Goal: Information Seeking & Learning: Learn about a topic

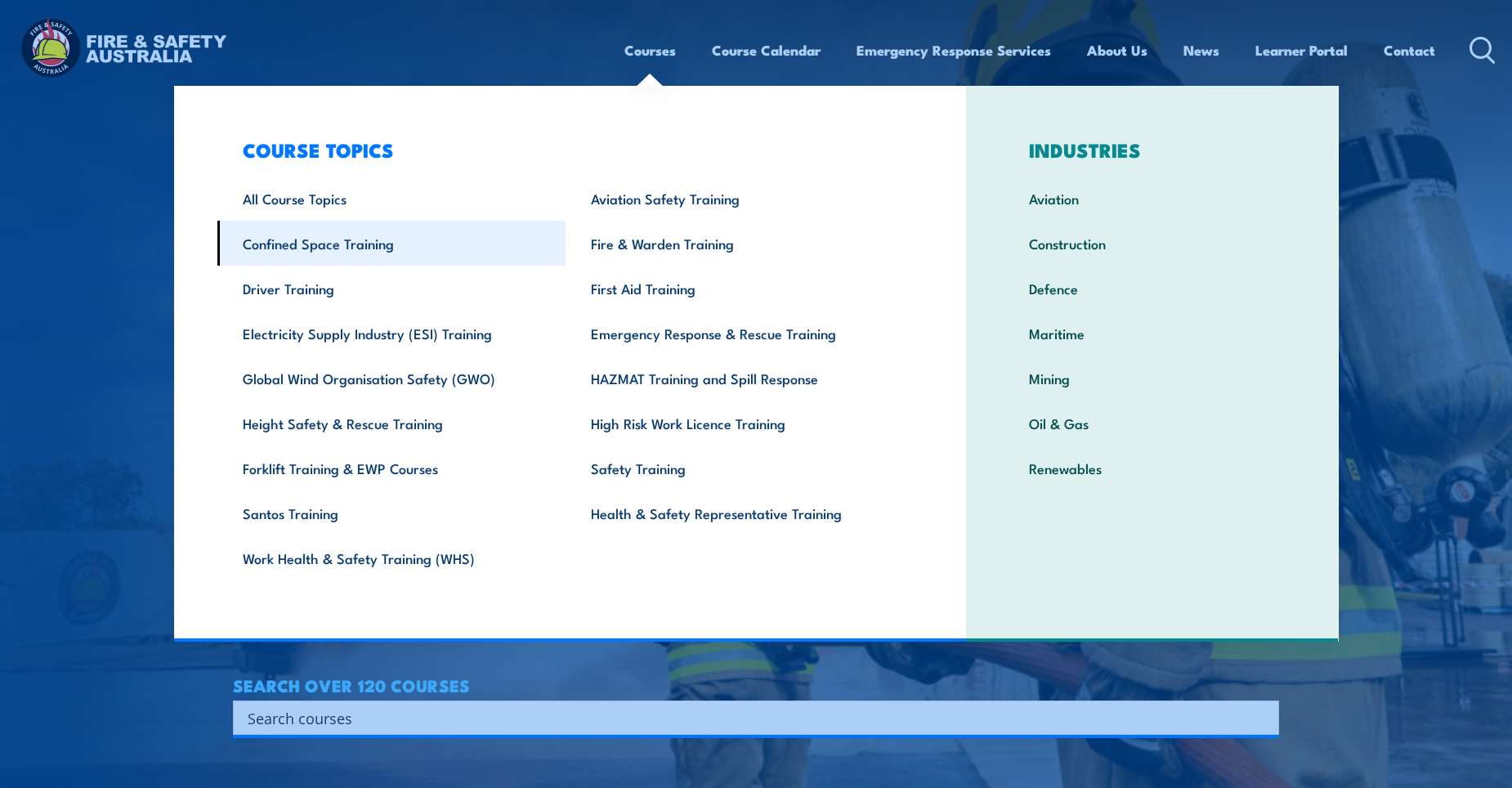
click at [413, 251] on link "Confined Space Training" at bounding box center [392, 243] width 349 height 45
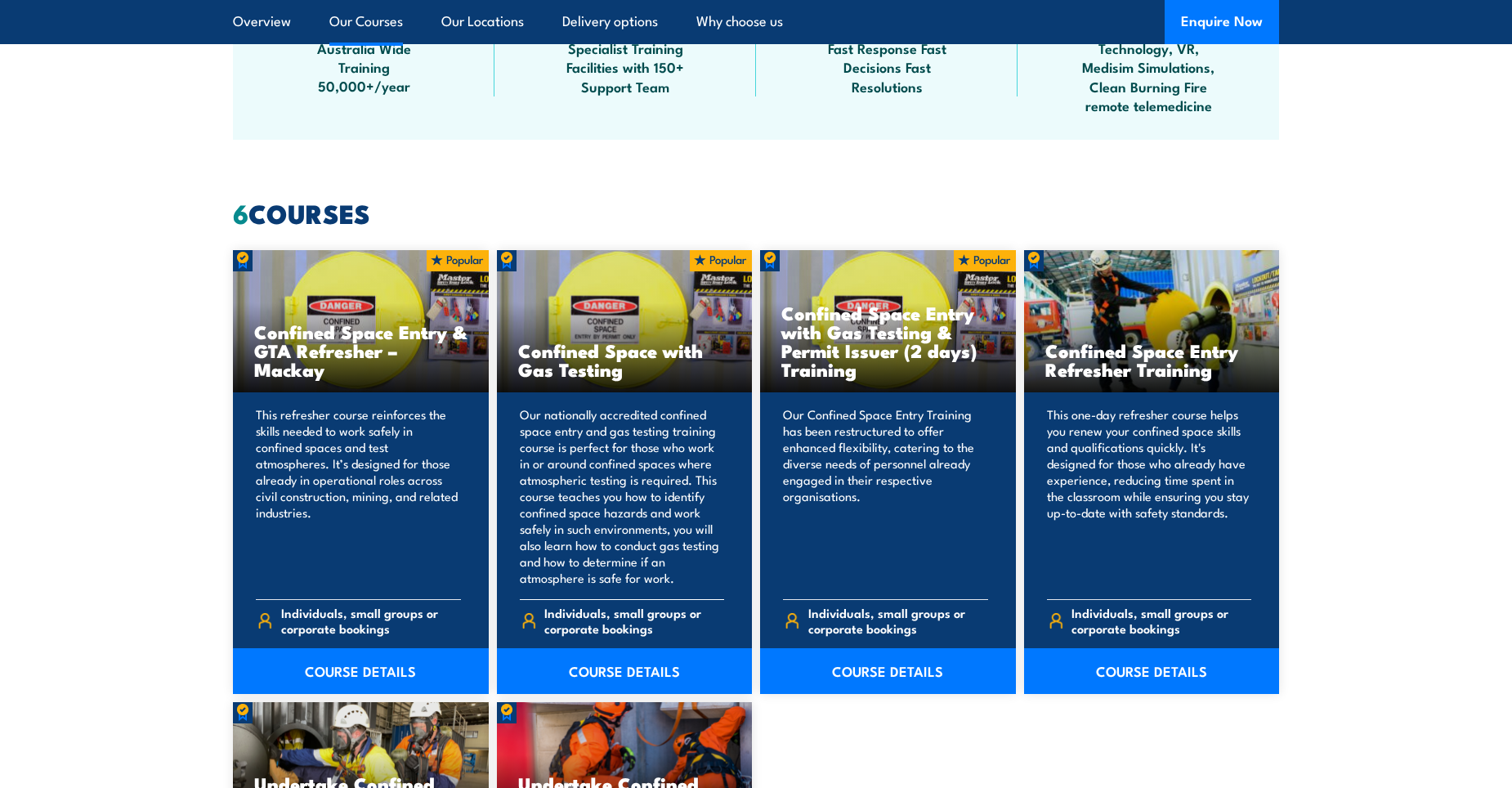
scroll to position [1226, 0]
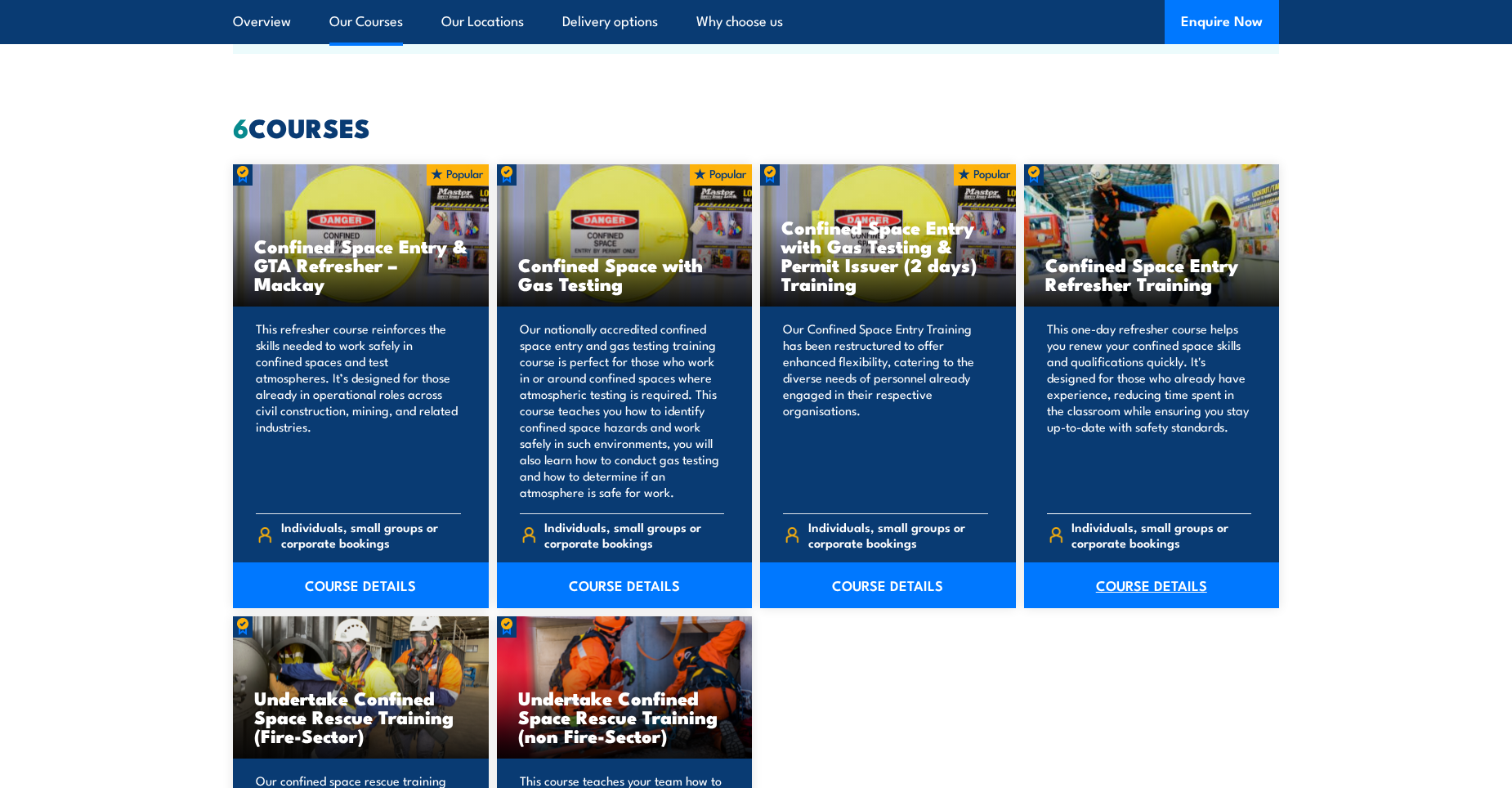
click at [1147, 586] on link "COURSE DETAILS" at bounding box center [1152, 585] width 256 height 45
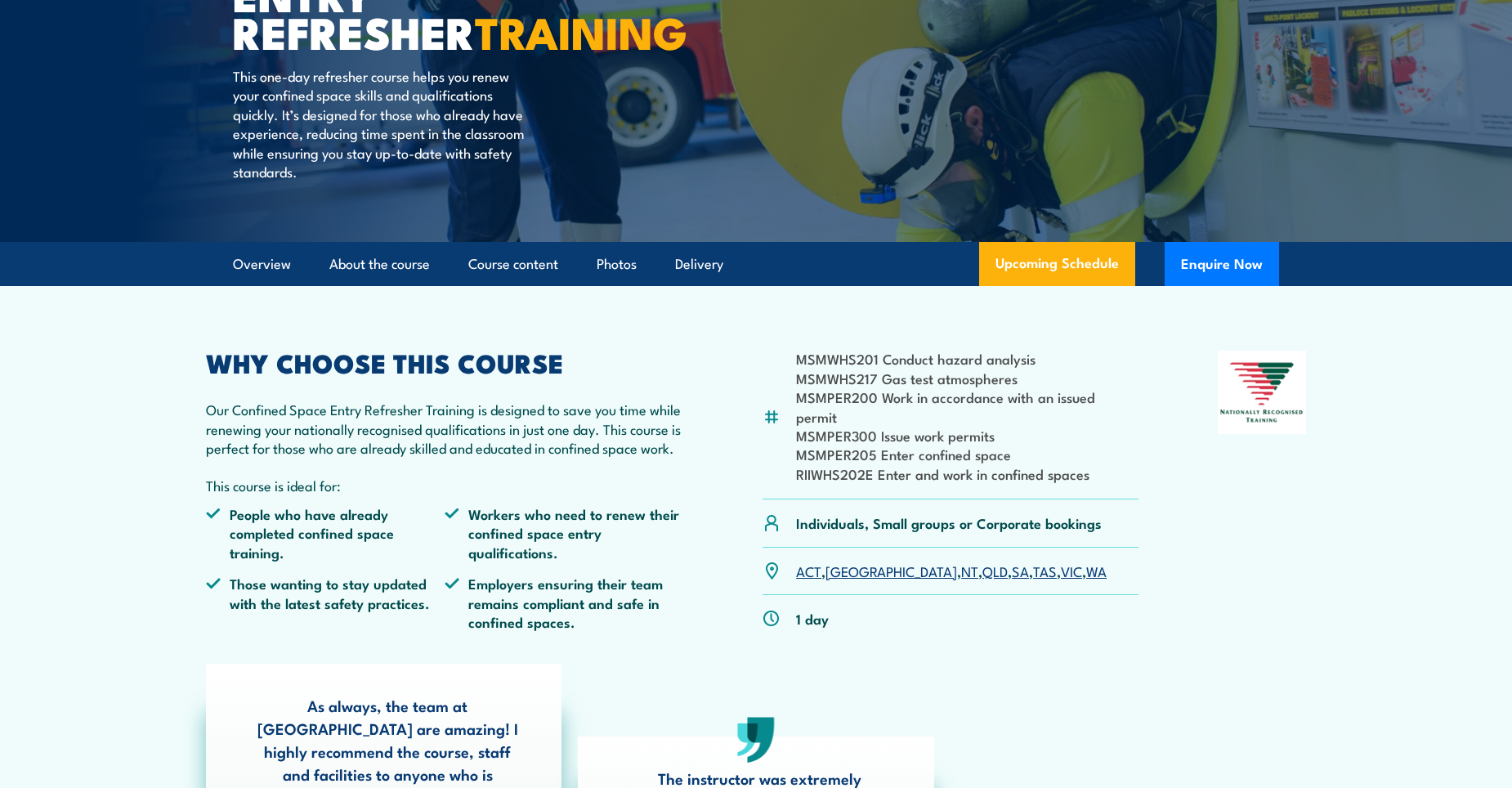
scroll to position [245, 0]
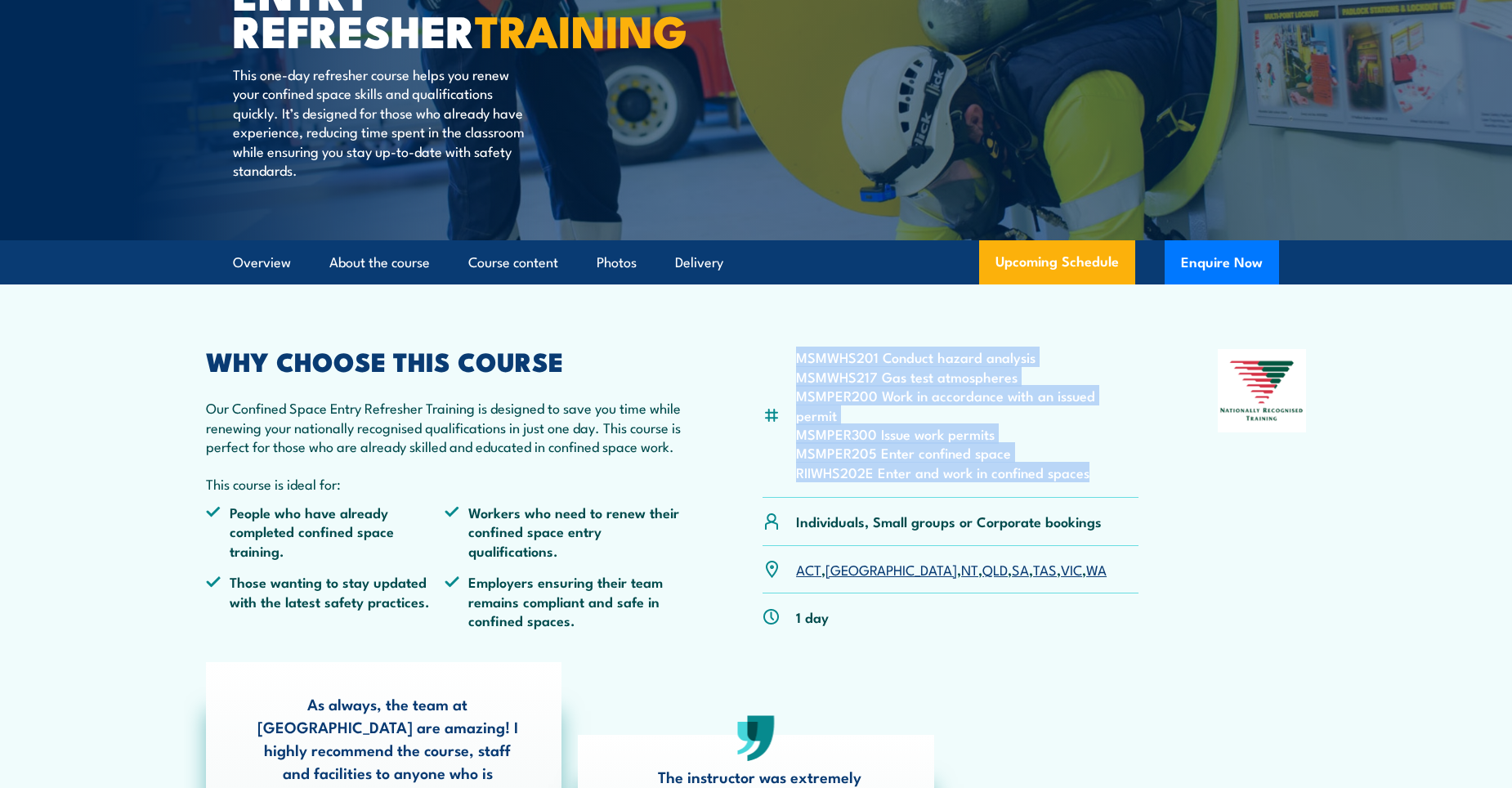
drag, startPoint x: 797, startPoint y: 359, endPoint x: 1098, endPoint y: 452, distance: 315.0
click at [1098, 452] on ul "MSMWHS201 Conduct hazard analysis MSMWHS217 Gas test atmospheres MSMPER200 Work…" at bounding box center [967, 414] width 343 height 135
drag, startPoint x: 1098, startPoint y: 452, endPoint x: 876, endPoint y: 454, distance: 222.0
click at [888, 463] on li "RIIWHS202E Enter and work in confined spaces" at bounding box center [967, 472] width 343 height 19
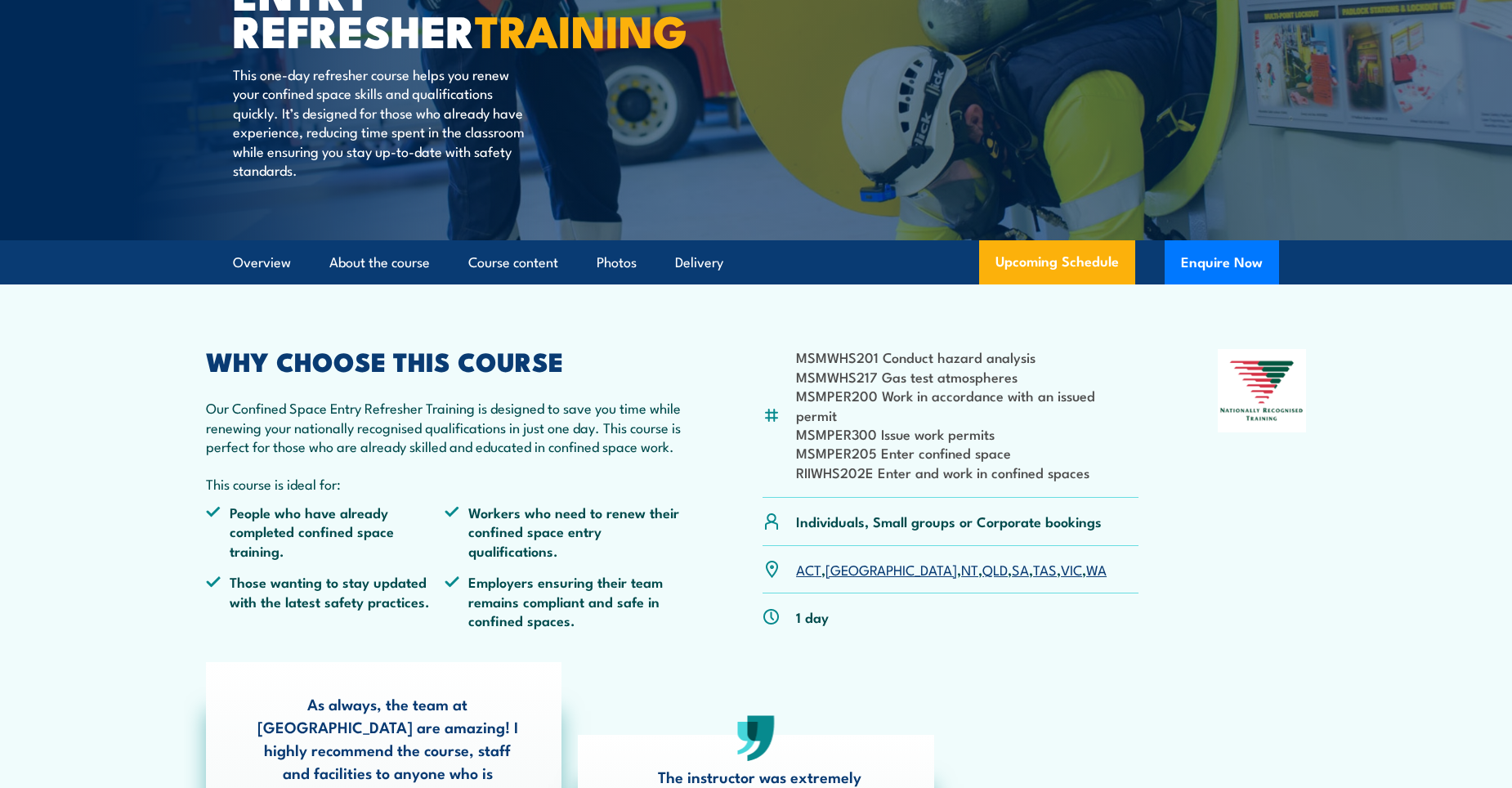
drag, startPoint x: 801, startPoint y: 358, endPoint x: 803, endPoint y: 373, distance: 15.1
click at [801, 357] on li "MSMWHS201 Conduct hazard analysis" at bounding box center [967, 356] width 343 height 19
click at [811, 398] on li "MSMPER200 Work in accordance with an issued permit" at bounding box center [967, 405] width 343 height 38
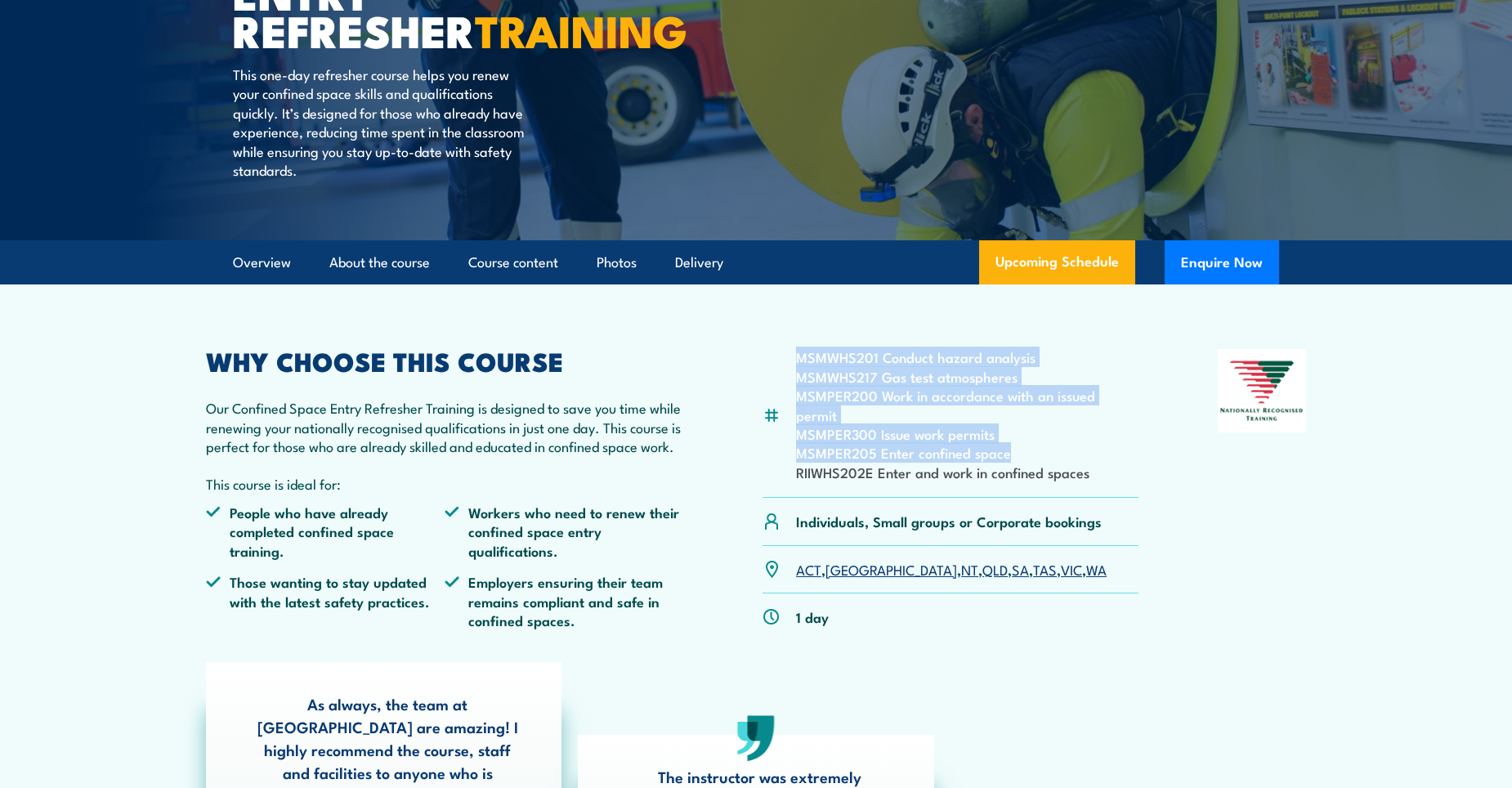
drag, startPoint x: 1019, startPoint y: 438, endPoint x: 795, endPoint y: 357, distance: 238.2
click at [795, 357] on div "MSMWHS201 Conduct hazard analysis MSMWHS217 Gas test atmospheres MSMPER200 Work…" at bounding box center [950, 424] width 376 height 149
drag, startPoint x: 795, startPoint y: 357, endPoint x: 870, endPoint y: 426, distance: 101.9
click at [870, 443] on li "MSMPER205 Enter confined space" at bounding box center [967, 452] width 343 height 19
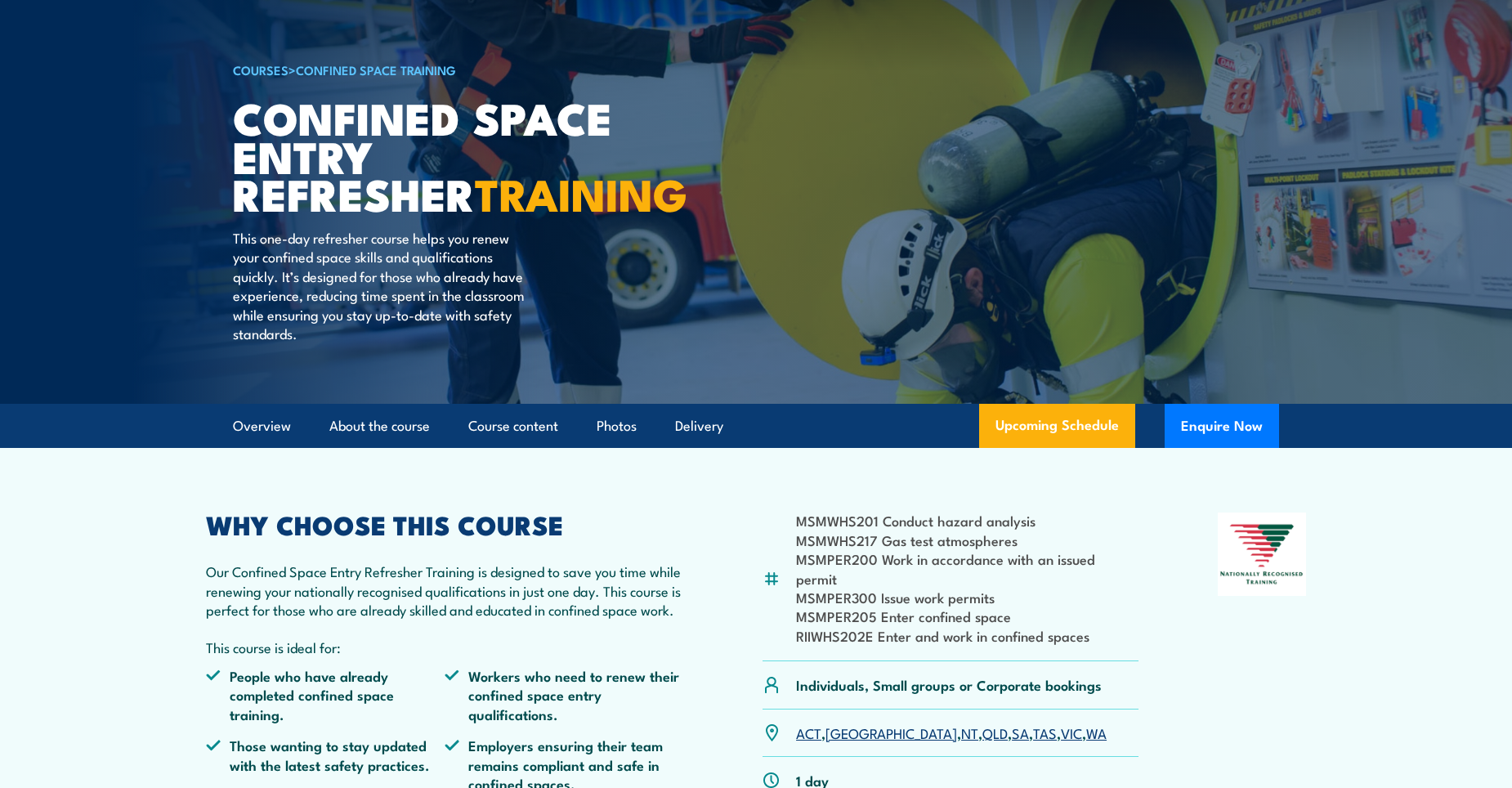
scroll to position [0, 0]
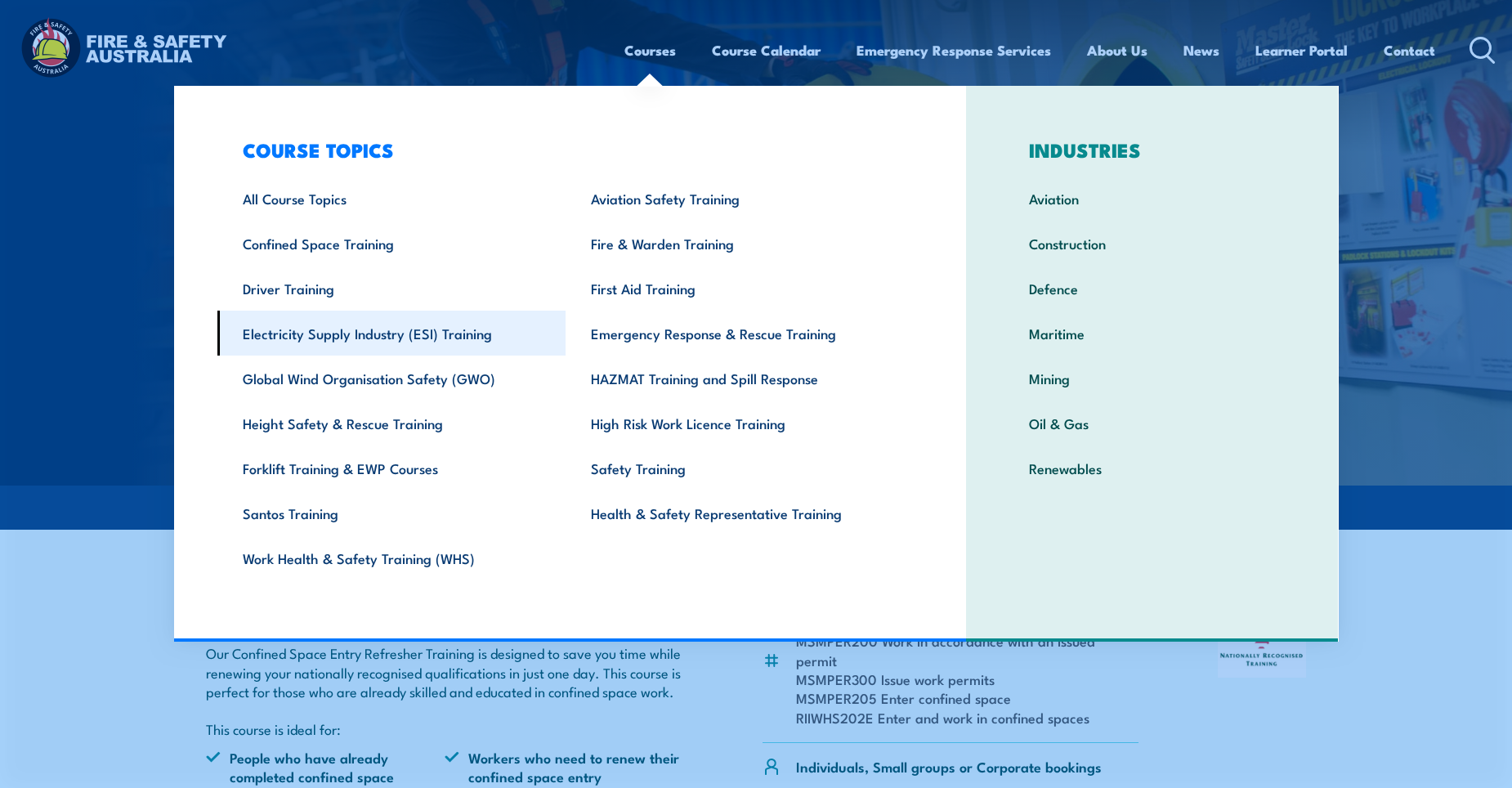
click at [331, 344] on link "Electricity Supply Industry (ESI) Training" at bounding box center [392, 333] width 349 height 45
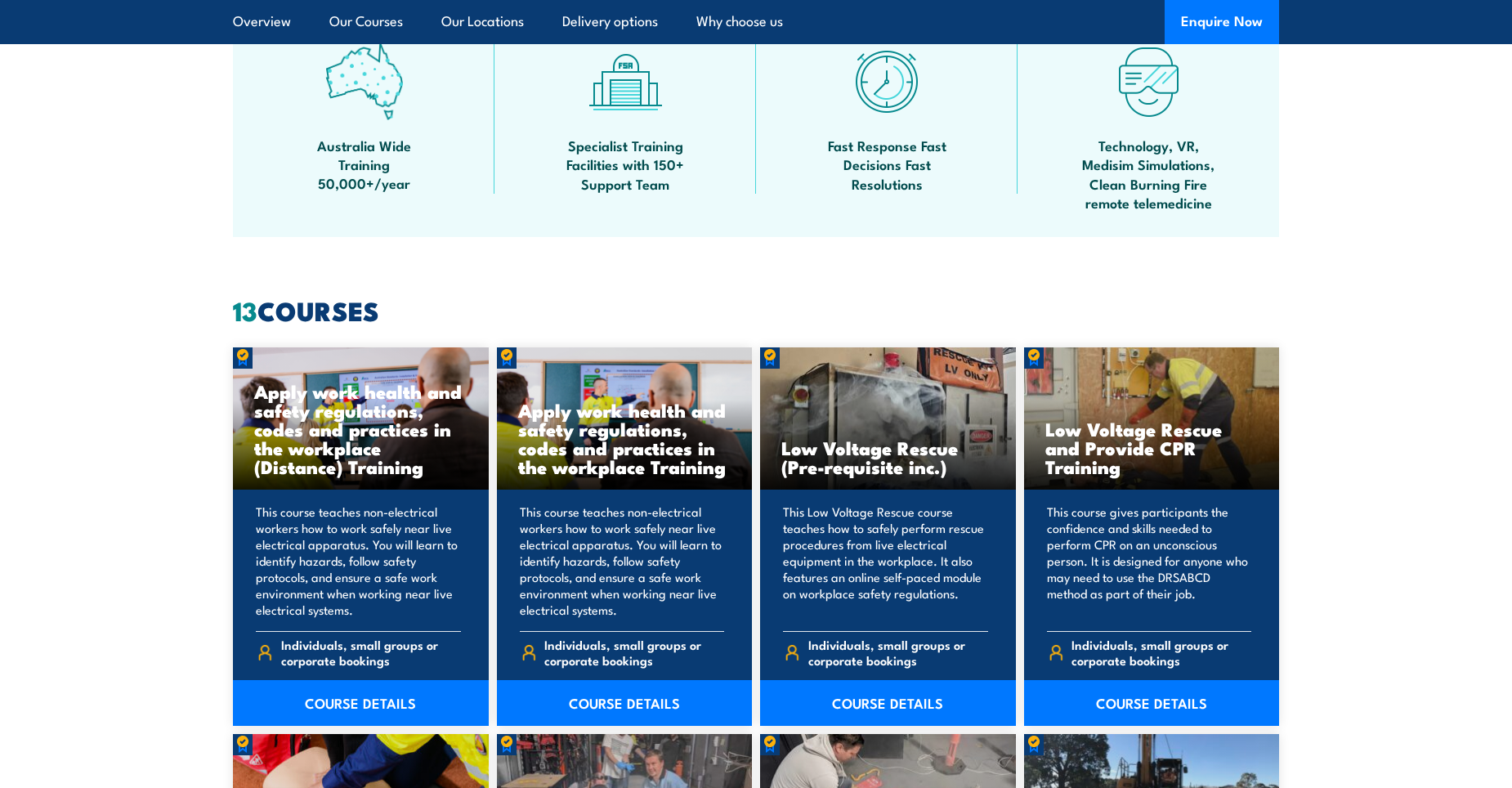
scroll to position [1062, 0]
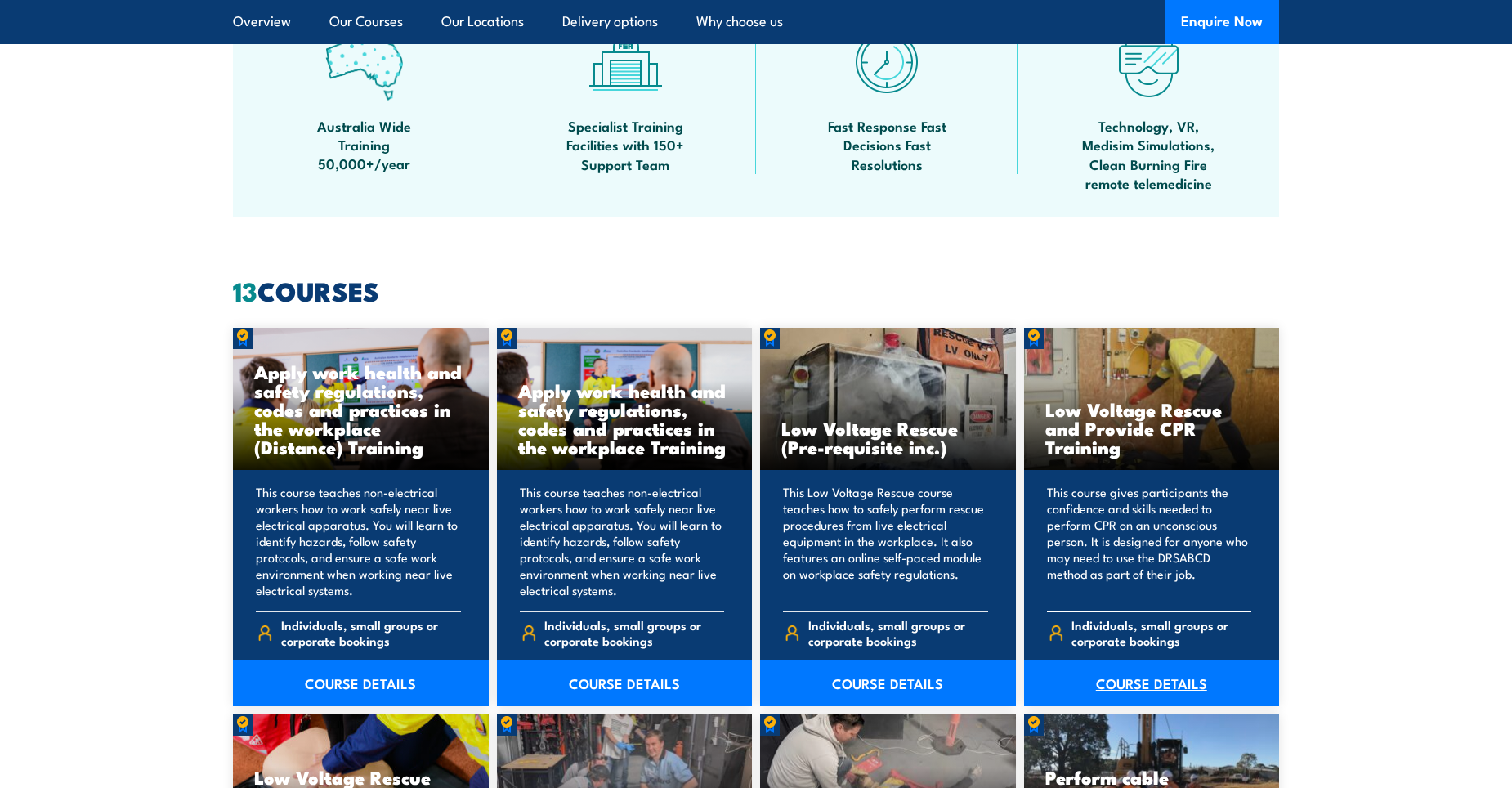
click at [1166, 677] on link "COURSE DETAILS" at bounding box center [1152, 683] width 256 height 45
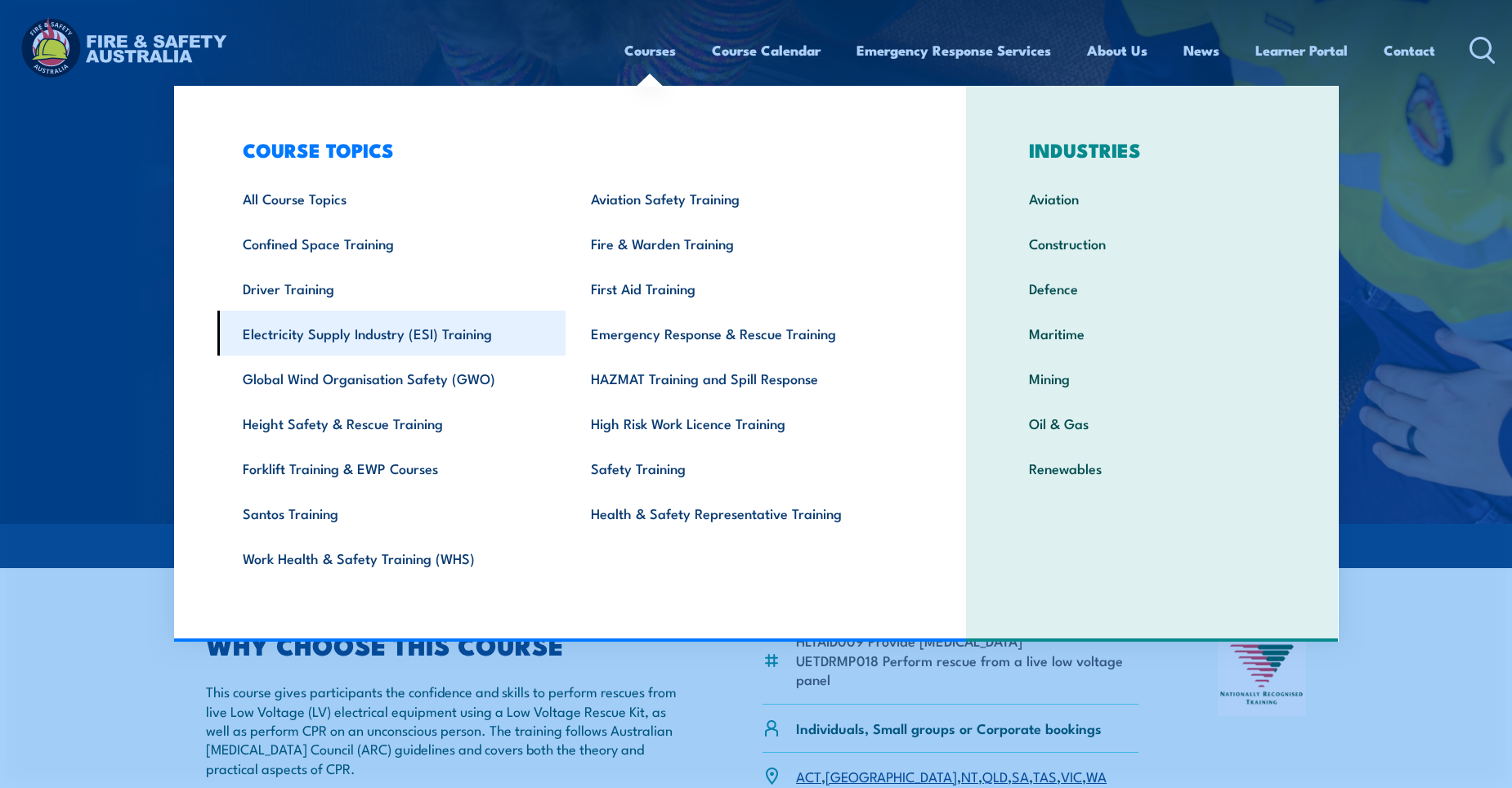
click at [403, 339] on link "Electricity Supply Industry (ESI) Training" at bounding box center [392, 333] width 349 height 45
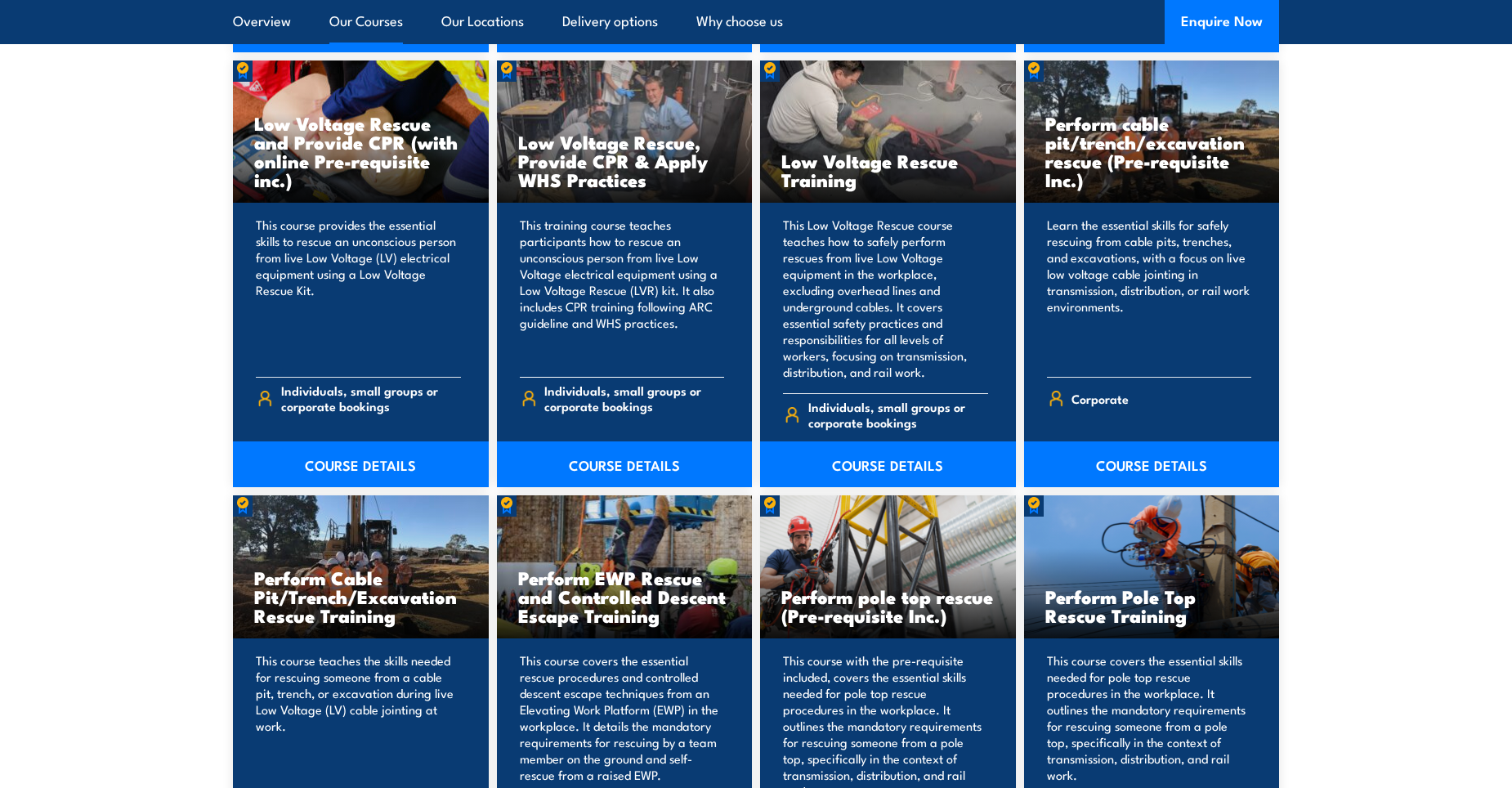
scroll to position [1635, 0]
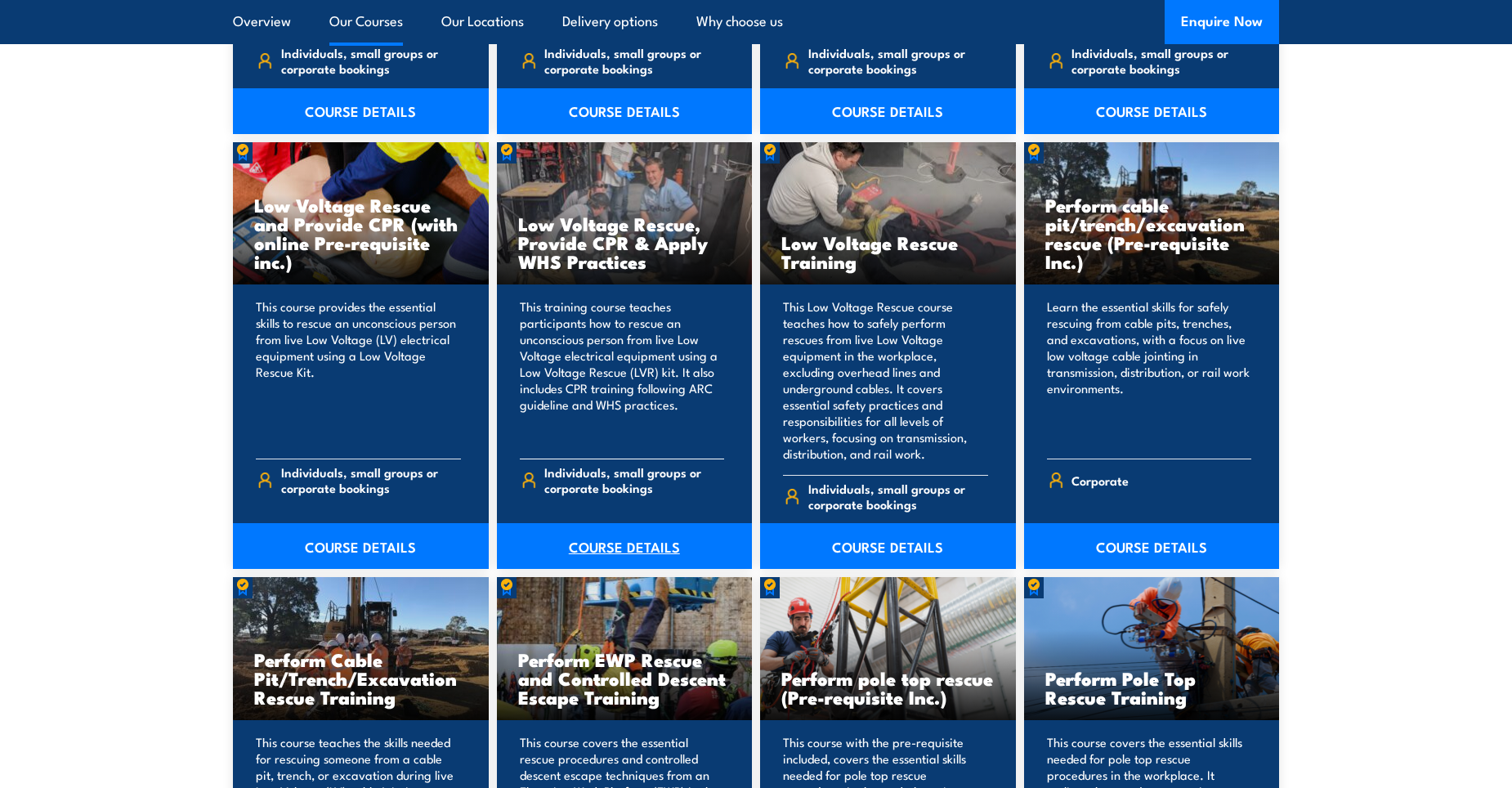
click at [615, 534] on link "COURSE DETAILS" at bounding box center [625, 546] width 256 height 45
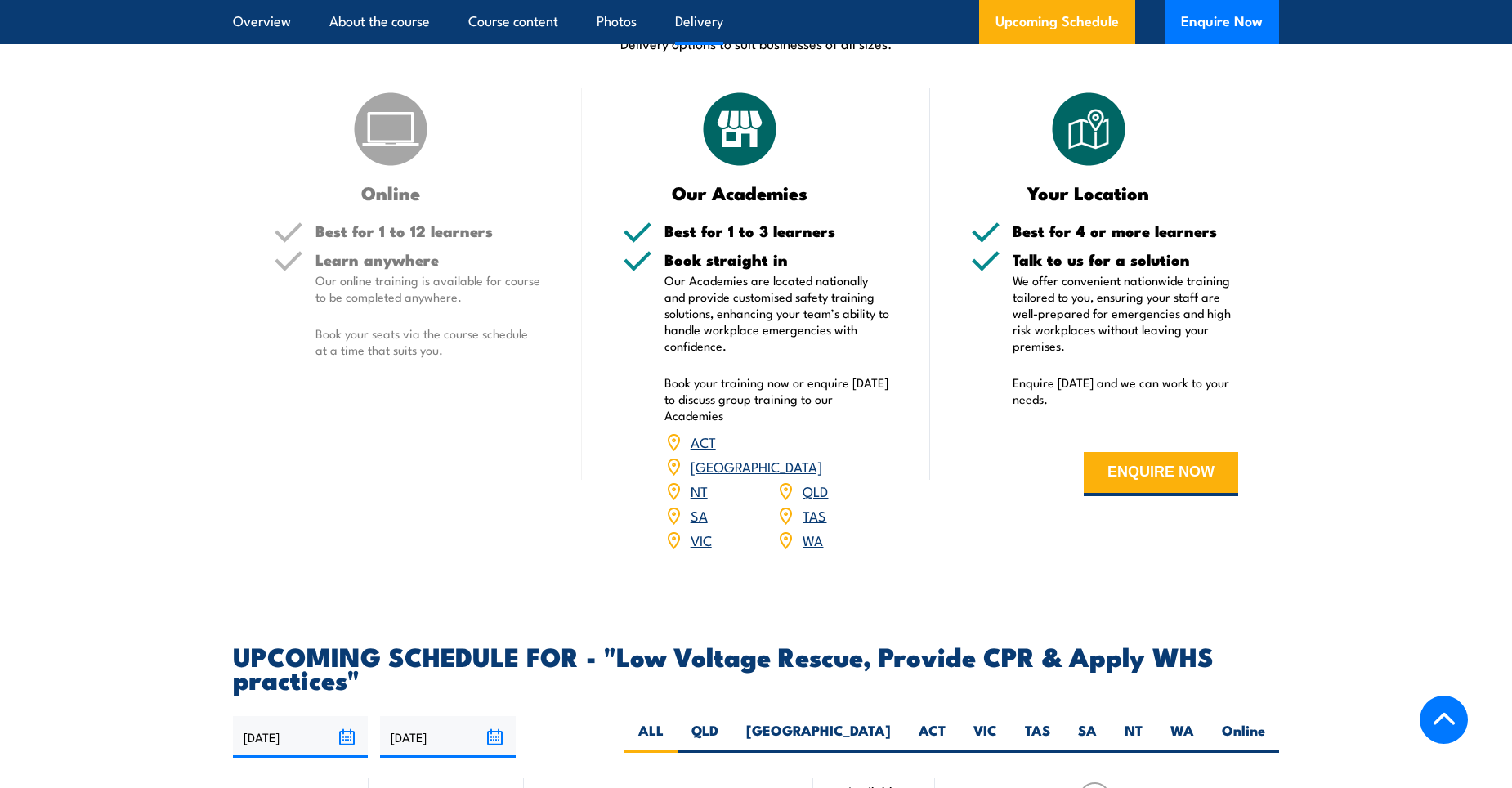
scroll to position [2452, 0]
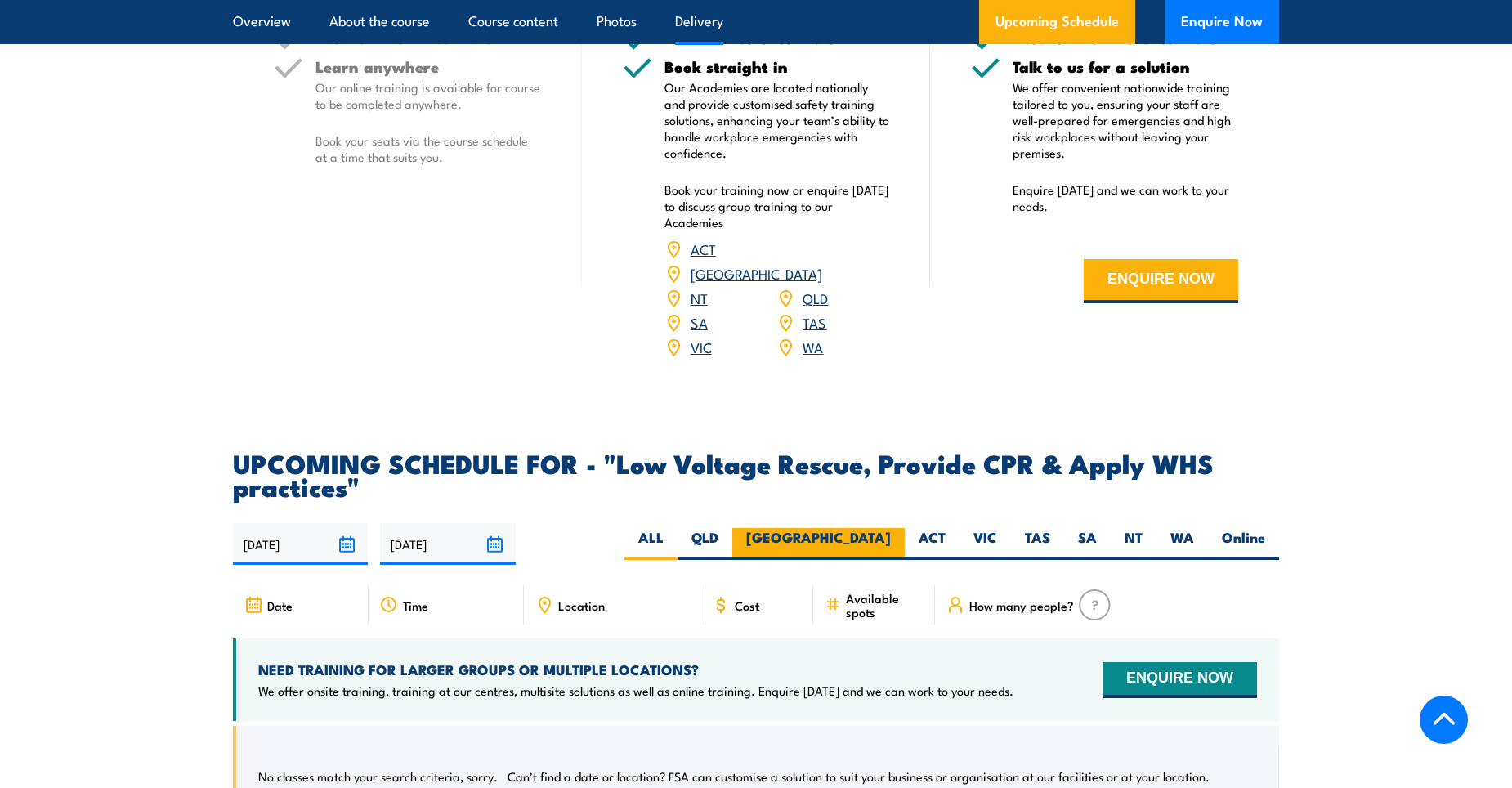
click at [732, 552] on label "QLD" at bounding box center [705, 544] width 55 height 32
click at [729, 539] on input "QLD" at bounding box center [724, 534] width 11 height 11
radio input "true"
click at [864, 549] on label "NSW" at bounding box center [819, 544] width 173 height 32
click at [890, 539] on input "NSW" at bounding box center [896, 534] width 11 height 11
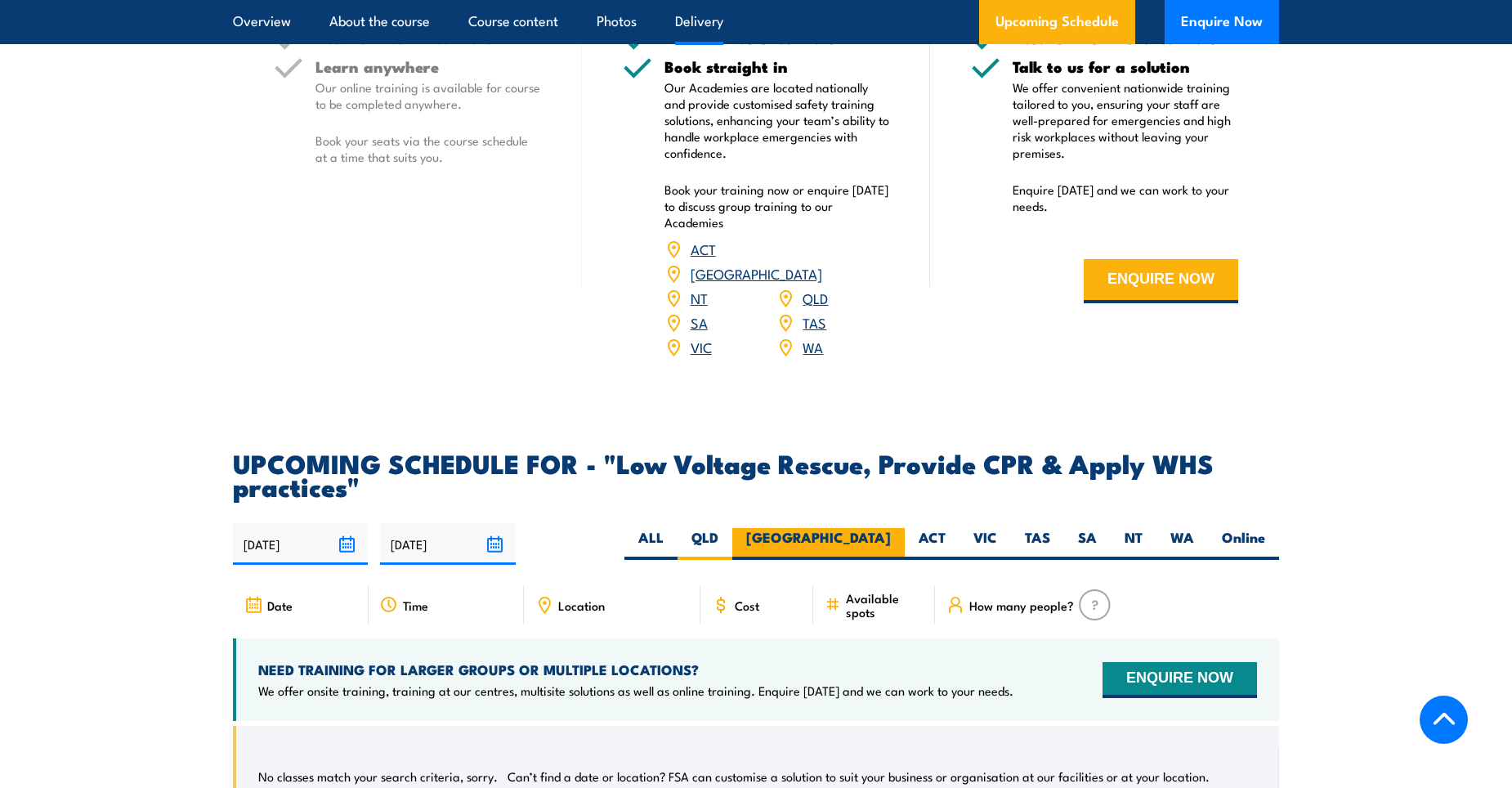
radio input "true"
click at [867, 551] on label "NSW" at bounding box center [819, 544] width 173 height 32
click at [890, 539] on input "NSW" at bounding box center [896, 534] width 11 height 11
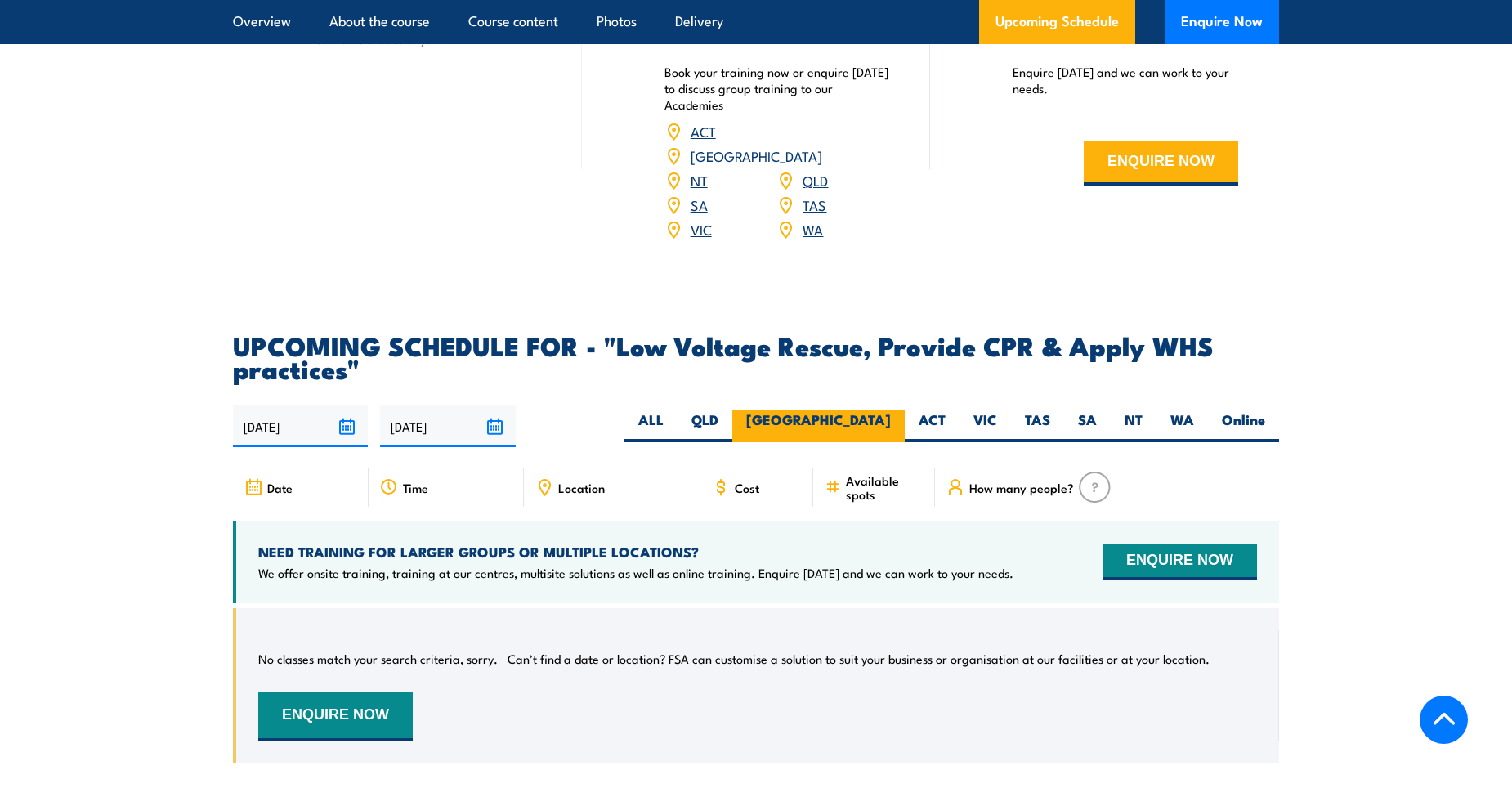
scroll to position [2861, 0]
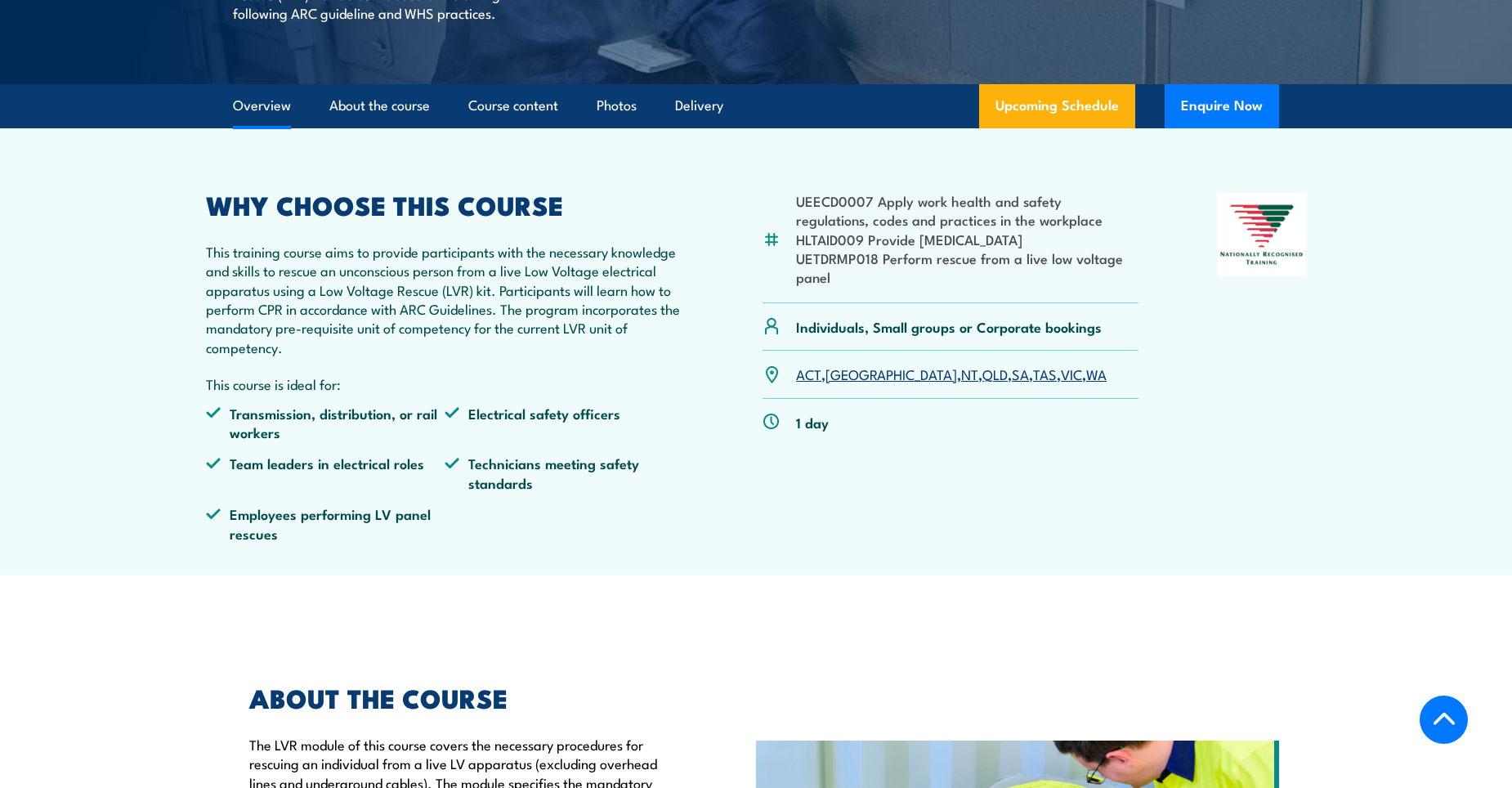
scroll to position [302, 0]
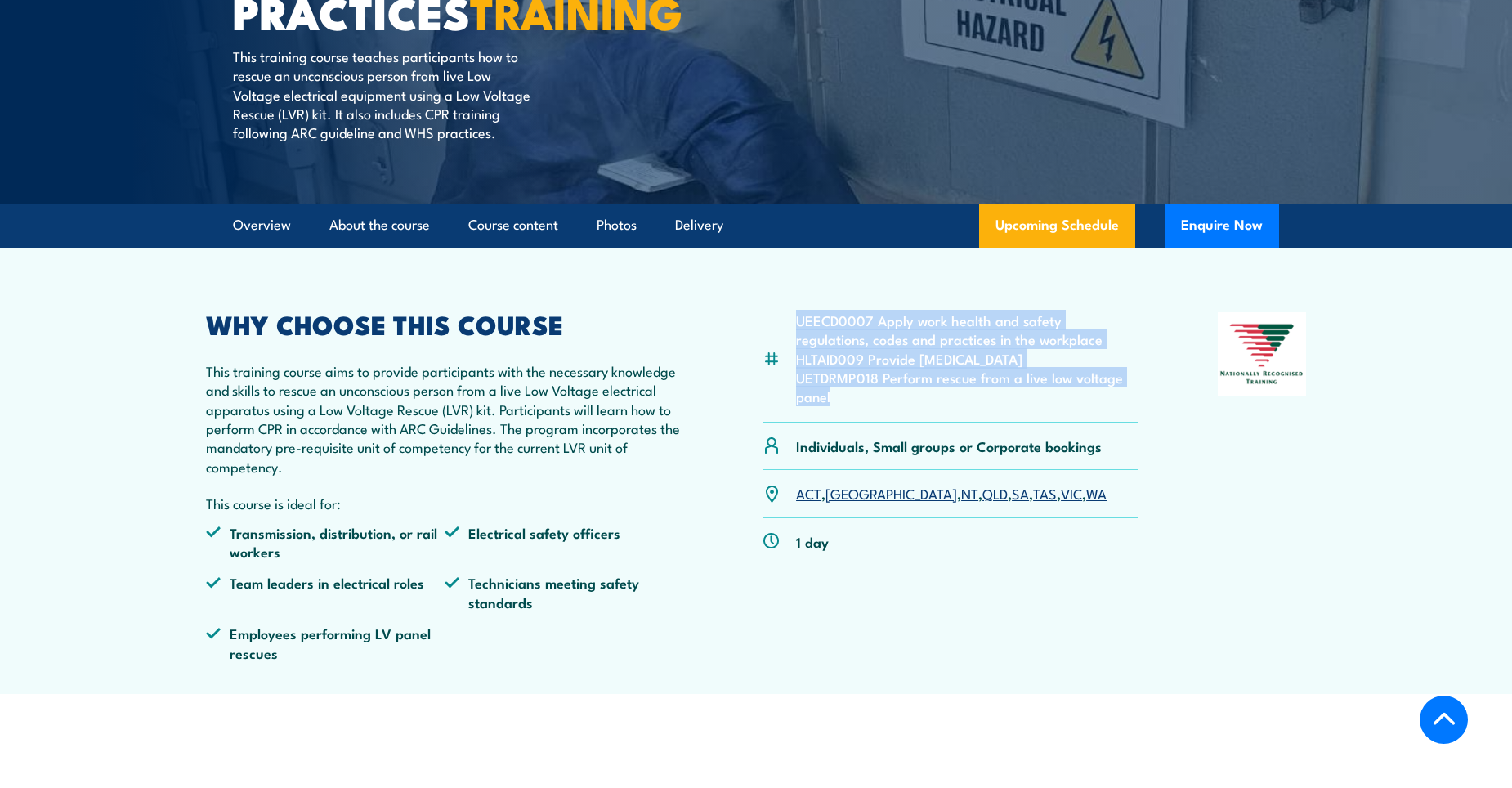
drag, startPoint x: 845, startPoint y: 432, endPoint x: 794, endPoint y: 358, distance: 89.9
click at [794, 358] on div "UEECD0007 Apply work health and safety regulations, codes and practices in the …" at bounding box center [950, 367] width 376 height 110
copy ul "UEECD0007 Apply work health and safety regulations, codes and practices in the …"
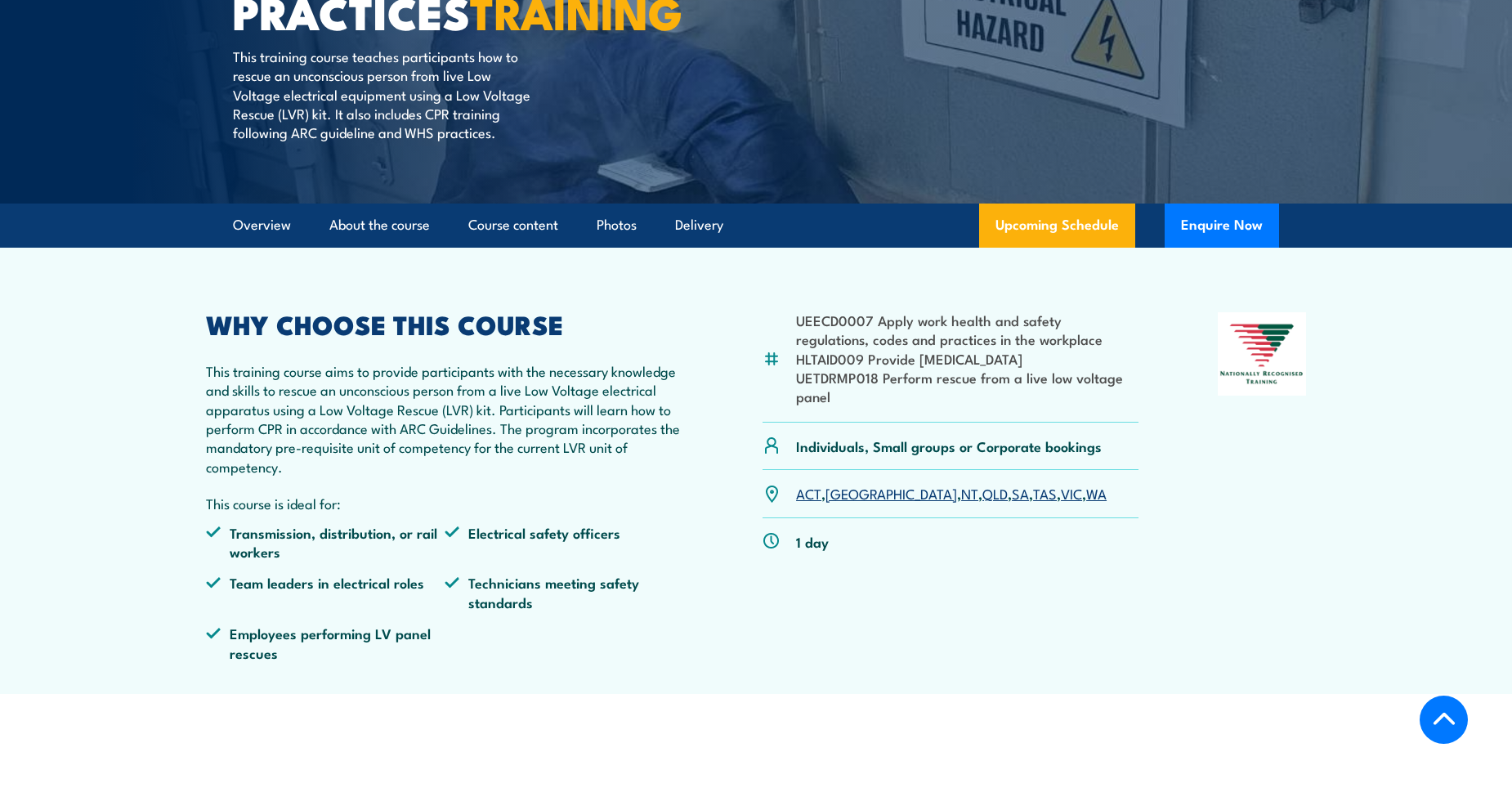
click at [1278, 509] on div at bounding box center [1261, 494] width 88 height 362
click at [1332, 567] on section "UEECD0007 Apply work health and safety regulations, codes and practices in the …" at bounding box center [756, 471] width 1512 height 446
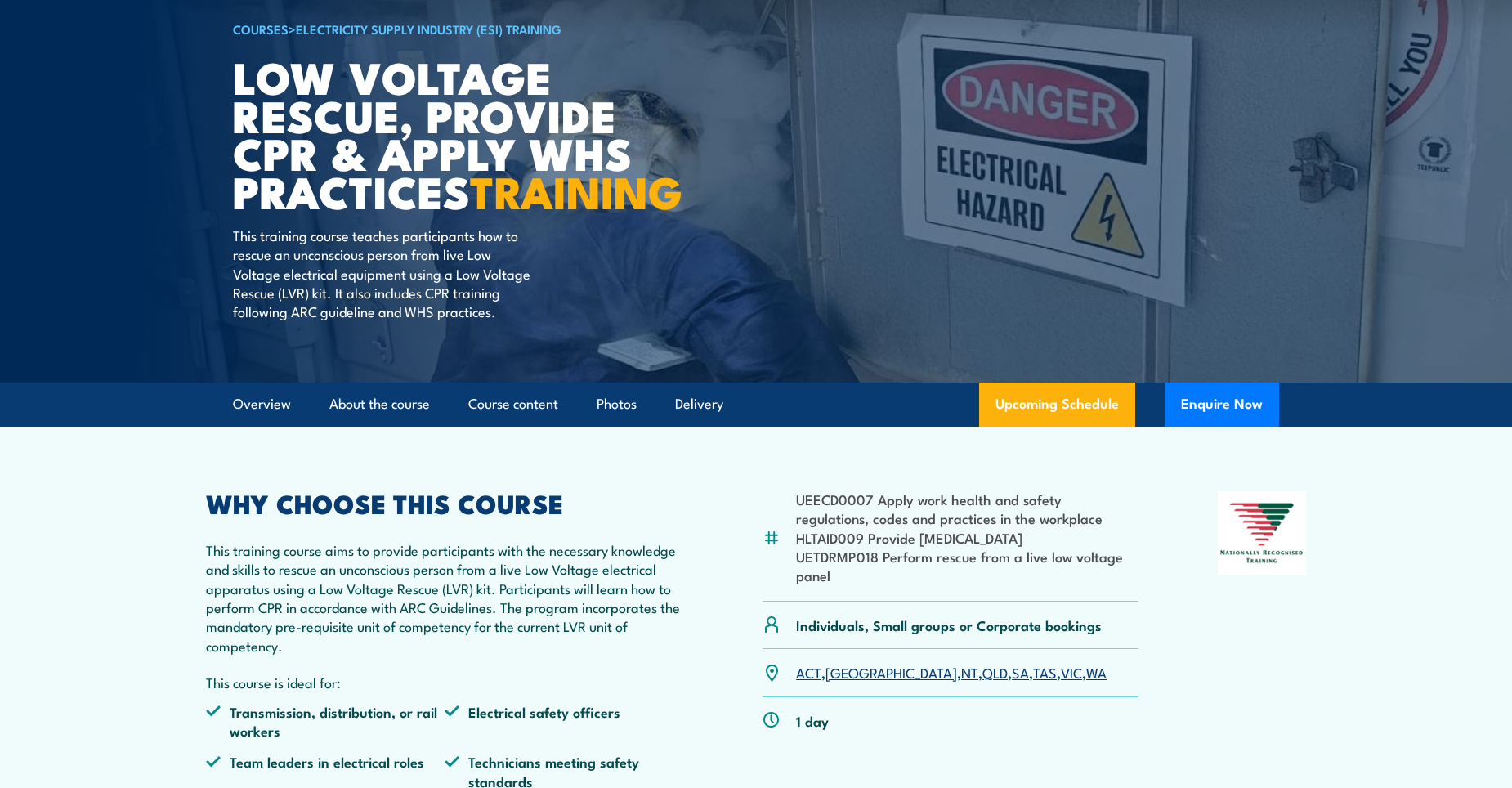
scroll to position [0, 0]
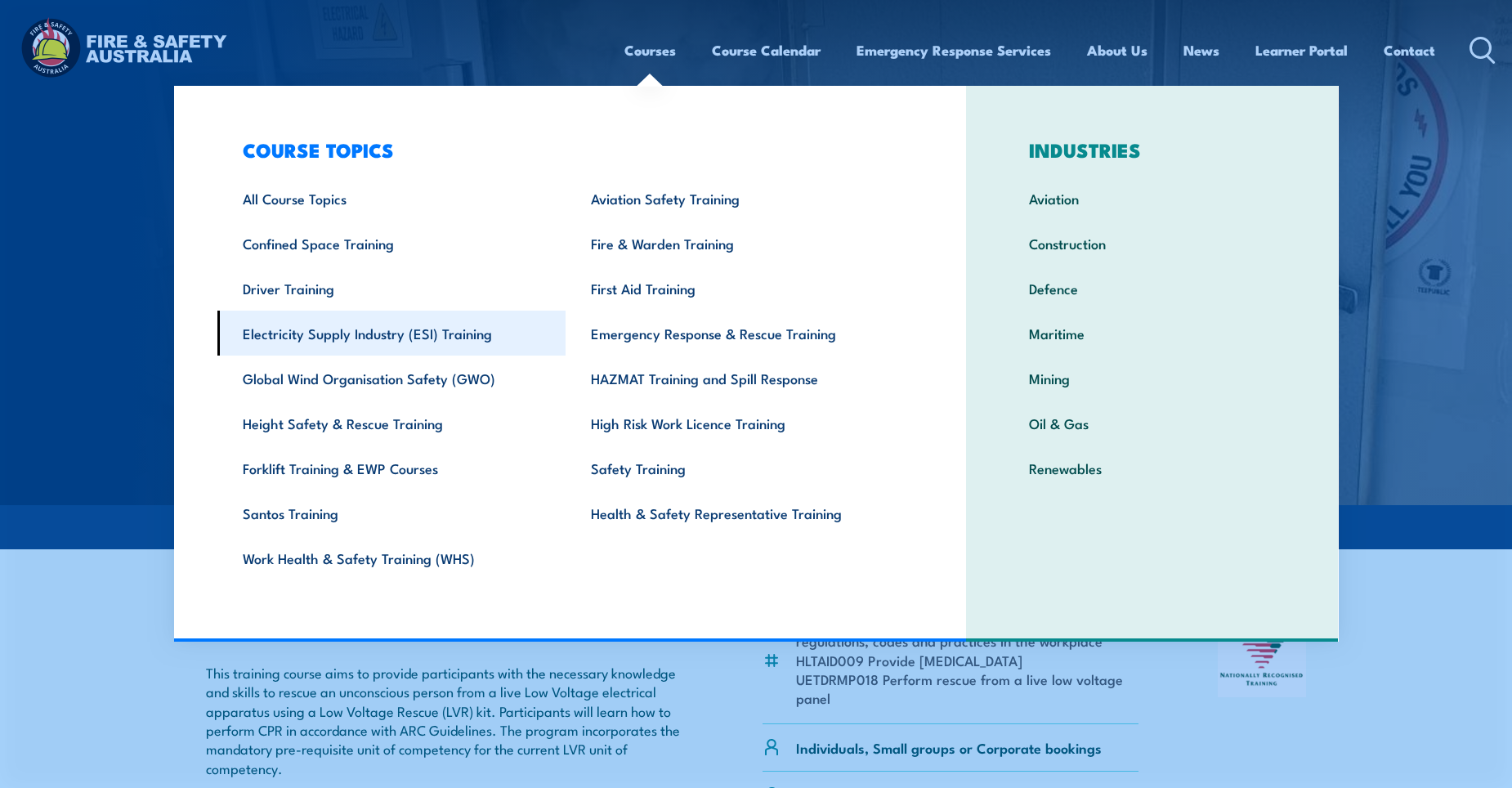
click at [356, 329] on link "Electricity Supply Industry (ESI) Training" at bounding box center [392, 333] width 349 height 45
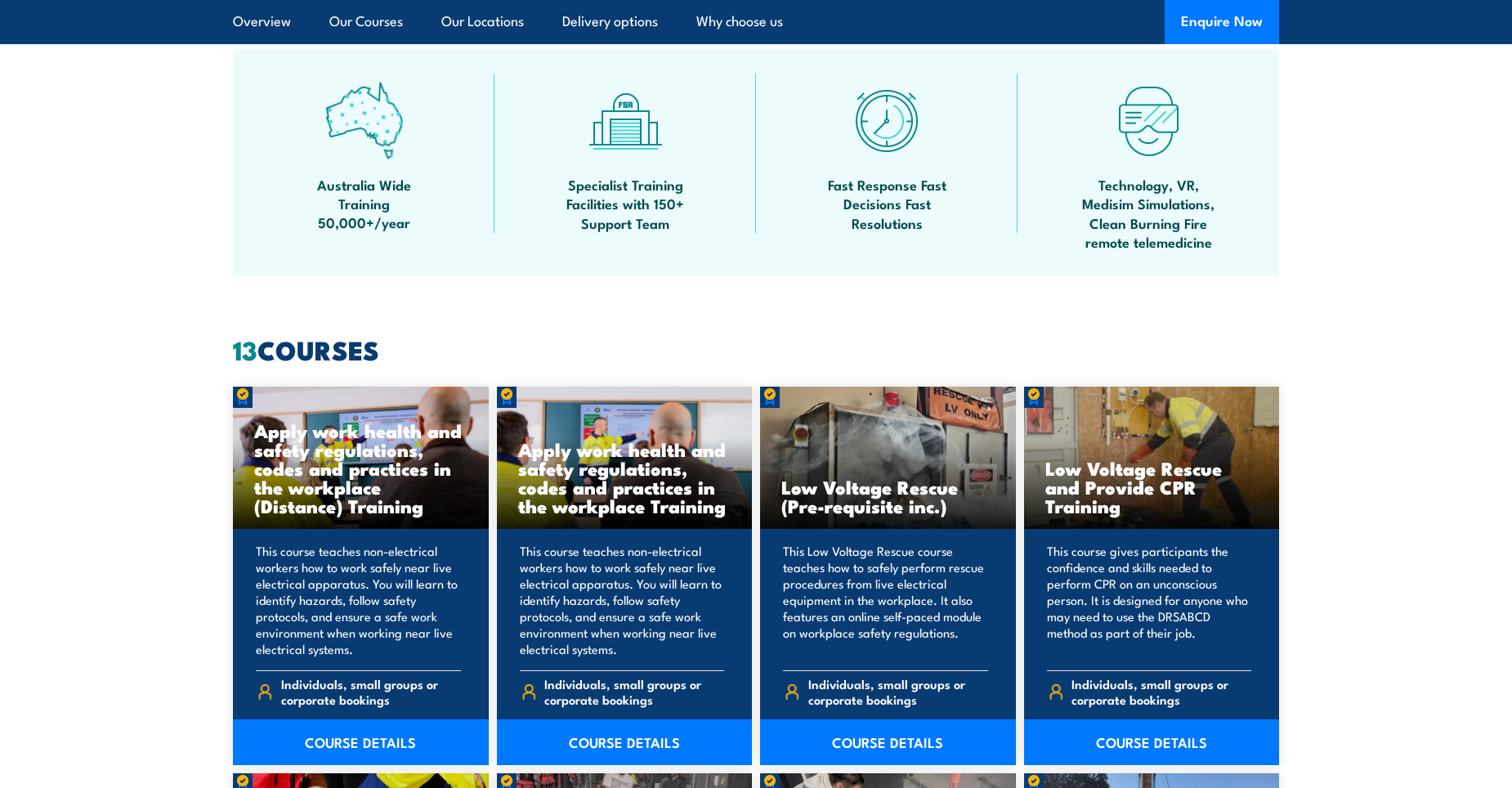
scroll to position [1062, 0]
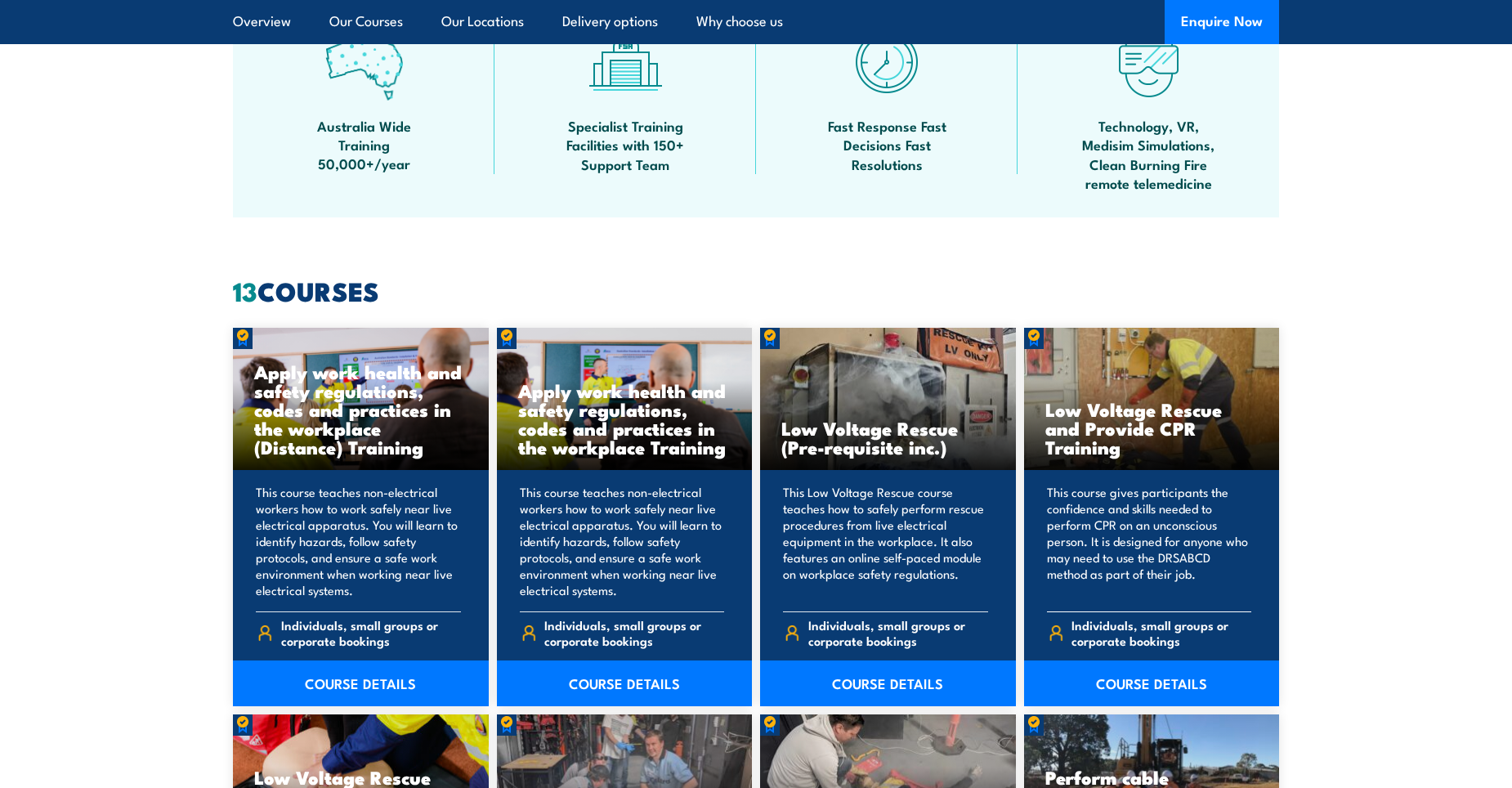
drag, startPoint x: 1101, startPoint y: 444, endPoint x: 1117, endPoint y: 457, distance: 20.6
click at [1117, 457] on div "Low Voltage Rescue and Provide CPR Training" at bounding box center [1152, 399] width 256 height 143
copy div "Low Voltage Rescue and Provide CPR Training"
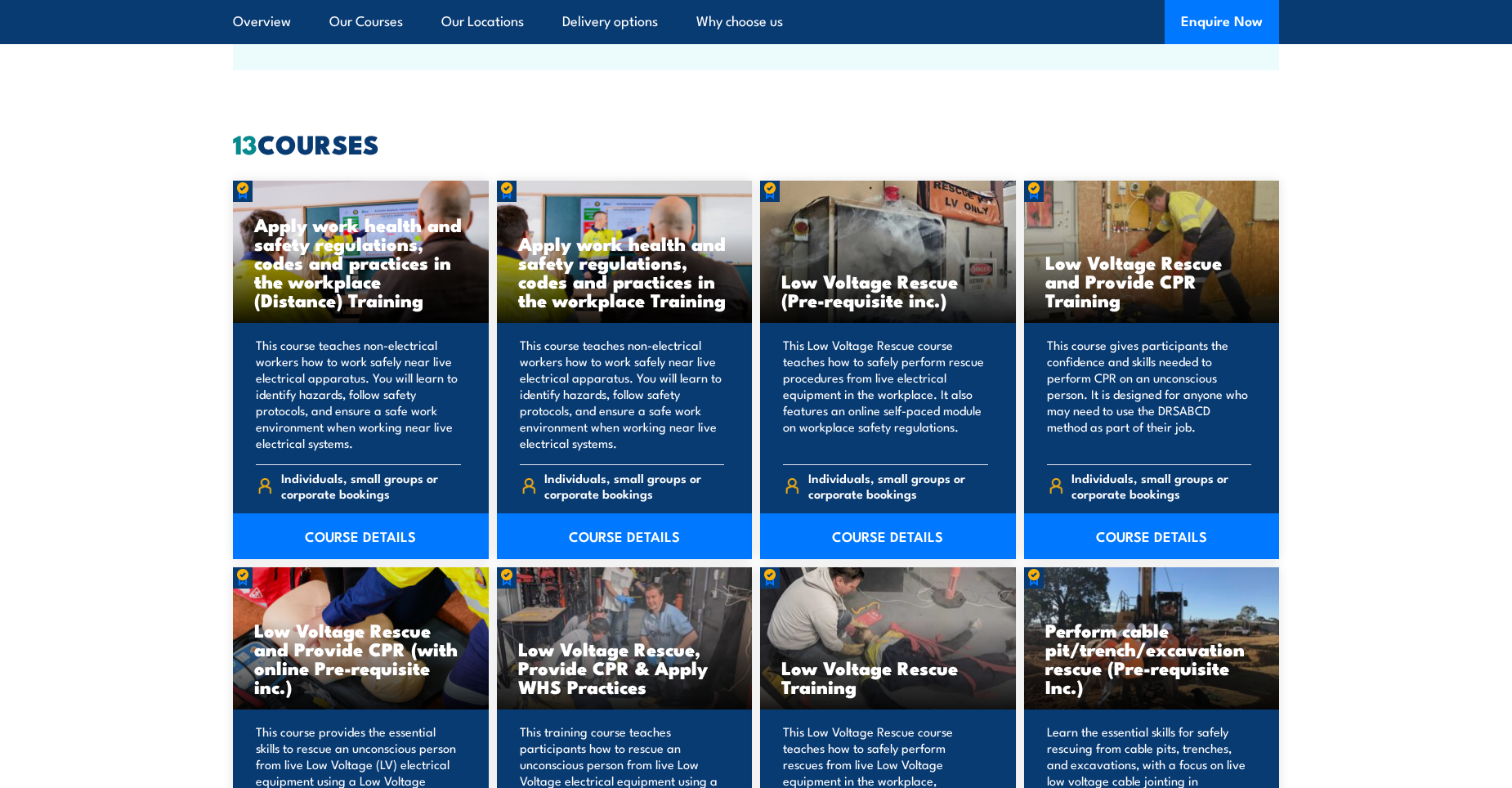
scroll to position [1471, 0]
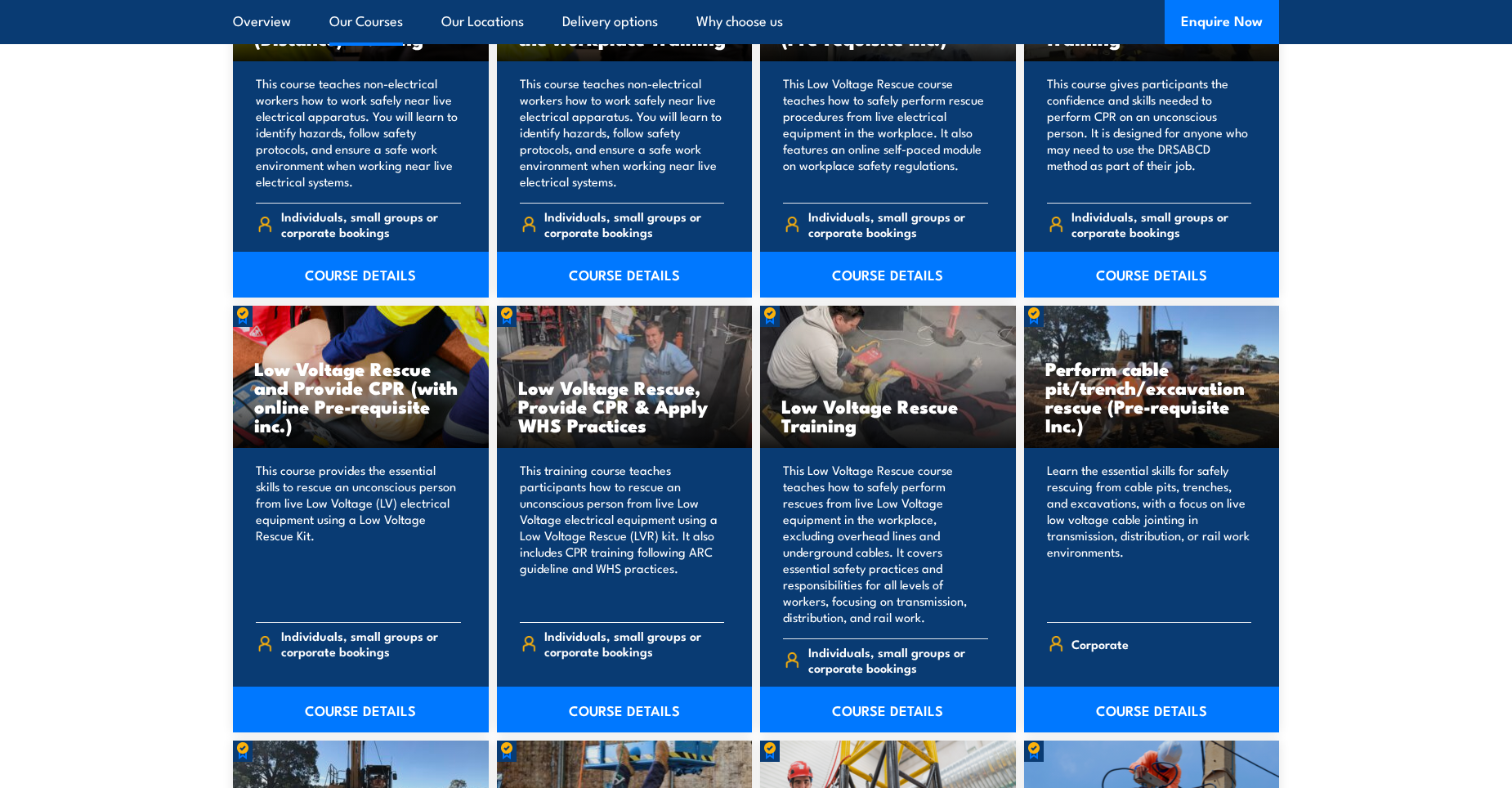
drag, startPoint x: 530, startPoint y: 392, endPoint x: 679, endPoint y: 434, distance: 154.8
click at [679, 434] on h3 "Low Voltage Rescue, Provide CPR & Apply WHS Practices" at bounding box center [624, 406] width 214 height 56
copy h3 "ow Voltage Rescue, Provide CPR & Apply WHS Practices"
click at [1326, 309] on section "13 COURSES Apply work health and safety regulations, codes and practices in the…" at bounding box center [756, 743] width 1512 height 1747
